Goal: Task Accomplishment & Management: Complete application form

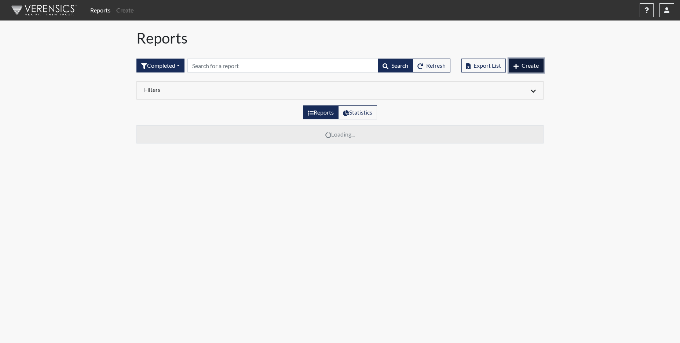
click at [527, 69] on button "Create" at bounding box center [525, 66] width 35 height 14
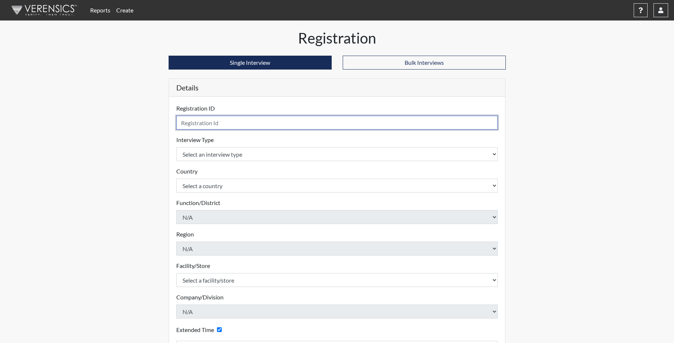
click at [209, 124] on input "text" at bounding box center [337, 123] width 322 height 14
type input "KJOHNSON6112"
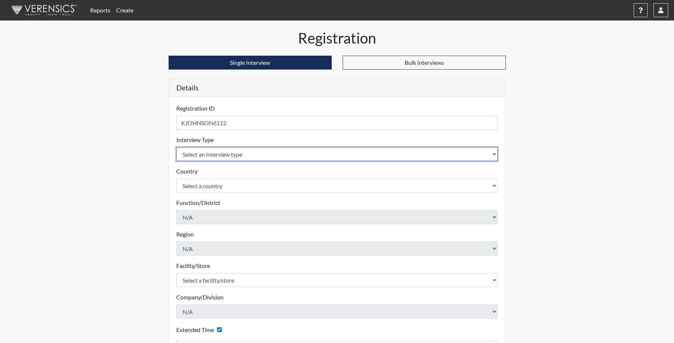
click at [209, 155] on select "Select an interview type Corrections Pre-Employment" at bounding box center [337, 154] width 322 height 14
select select "ff733e93-e1bf-11ea-9c9f-0eff0cf7eb8f"
click at [176, 147] on select "Select an interview type Corrections Pre-Employment" at bounding box center [337, 154] width 322 height 14
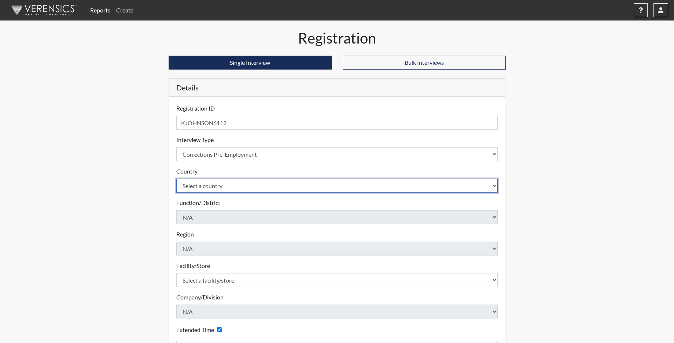
drag, startPoint x: 201, startPoint y: 182, endPoint x: 200, endPoint y: 191, distance: 8.5
click at [201, 183] on select "Select a country [GEOGRAPHIC_DATA] [GEOGRAPHIC_DATA]" at bounding box center [337, 186] width 322 height 14
select select "united-states-of-[GEOGRAPHIC_DATA]"
click at [176, 179] on select "Select a country [GEOGRAPHIC_DATA] [GEOGRAPHIC_DATA]" at bounding box center [337, 186] width 322 height 14
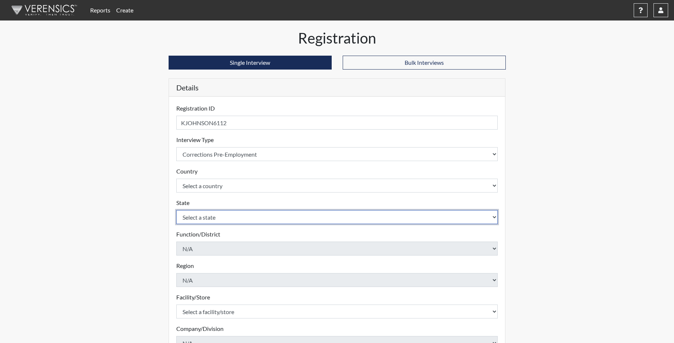
click at [202, 214] on select "Select a state [US_STATE] [US_STATE] [US_STATE] [US_STATE] [US_STATE] [US_STATE…" at bounding box center [337, 217] width 322 height 14
select select "SC"
click at [176, 210] on select "Select a state [US_STATE] [US_STATE] [US_STATE] [US_STATE] [US_STATE] [US_STATE…" at bounding box center [337, 217] width 322 height 14
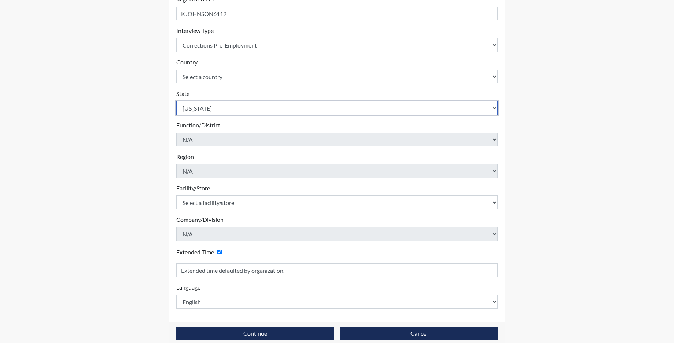
scroll to position [110, 0]
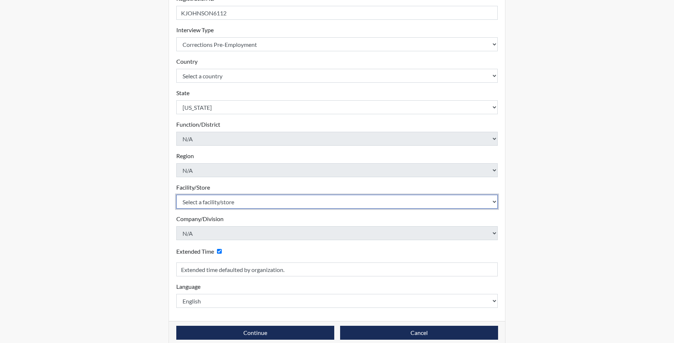
click at [198, 198] on select "Select a facility/store [GEOGRAPHIC_DATA] CI Broad River CI [PERSON_NAME] CI Di…" at bounding box center [337, 202] width 322 height 14
select select "f6ad0ea4-07e5-485a-b261-2ea10a870e66"
click at [176, 195] on select "Select a facility/store [GEOGRAPHIC_DATA] CI Broad River CI [PERSON_NAME] CI Di…" at bounding box center [337, 202] width 322 height 14
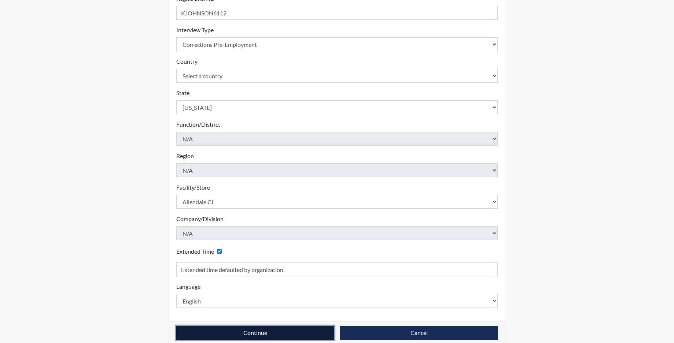
click at [236, 336] on button "Continue" at bounding box center [255, 333] width 158 height 14
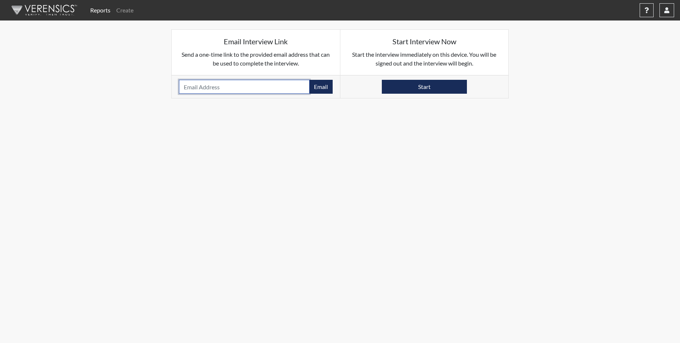
click at [195, 82] on input "email" at bounding box center [244, 87] width 131 height 14
type input "[PERSON_NAME][EMAIL_ADDRESS][DOMAIN_NAME]"
click at [317, 86] on button "Email" at bounding box center [320, 87] width 23 height 14
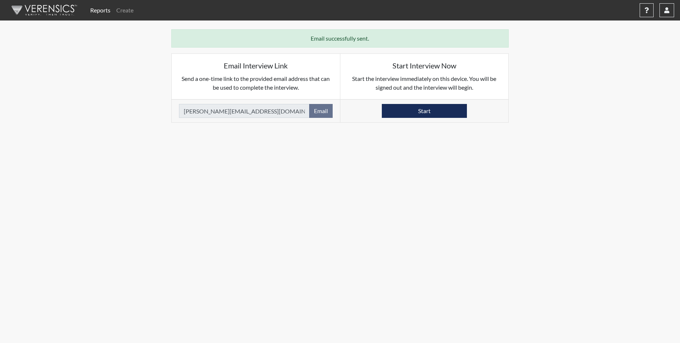
click at [94, 10] on link "Reports" at bounding box center [100, 10] width 26 height 15
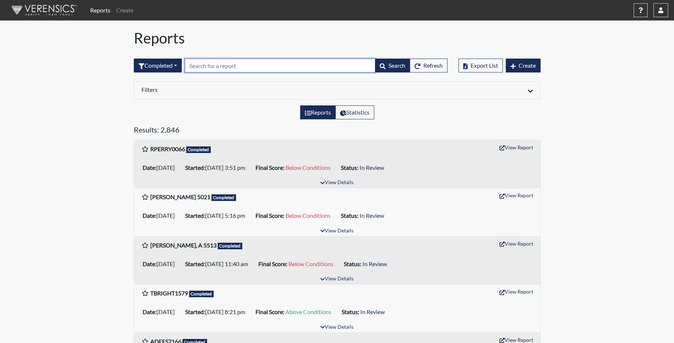
click at [198, 65] on input "text" at bounding box center [280, 66] width 191 height 14
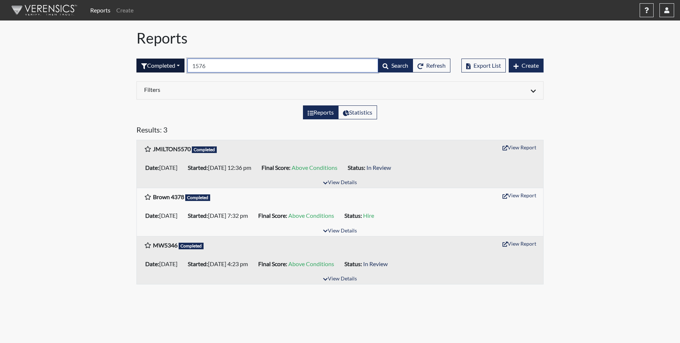
type input "1576"
click at [168, 64] on button "Completed" at bounding box center [160, 66] width 48 height 14
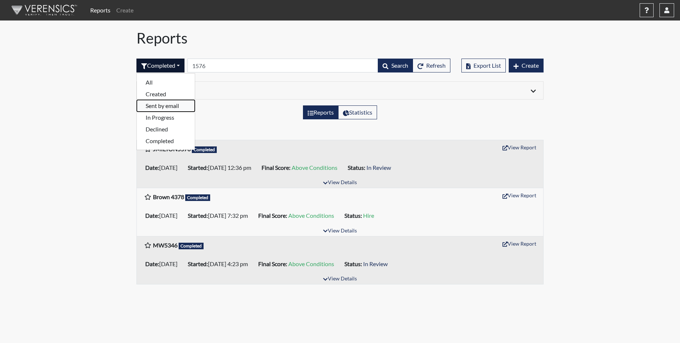
click at [169, 105] on button "Sent by email" at bounding box center [166, 106] width 58 height 12
